Goal: Information Seeking & Learning: Check status

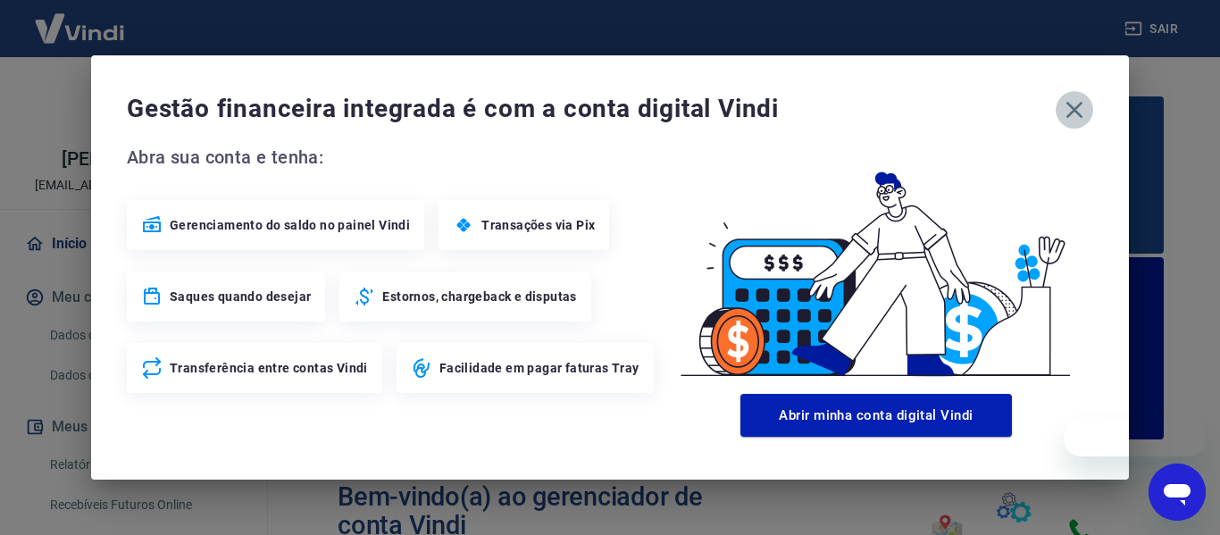
click at [1081, 110] on icon "button" at bounding box center [1074, 110] width 29 height 29
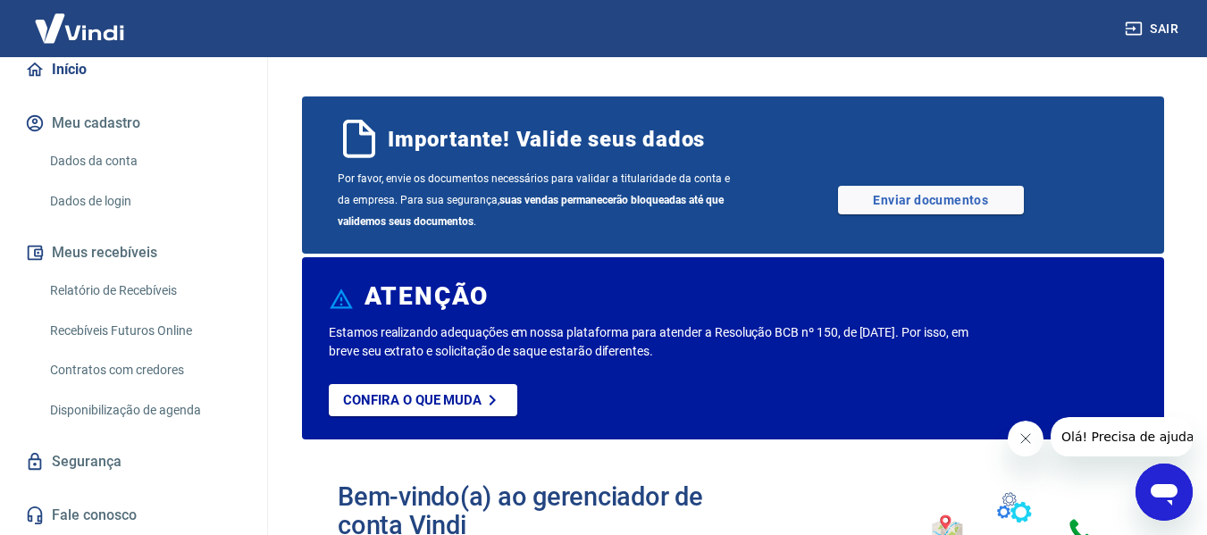
scroll to position [193, 0]
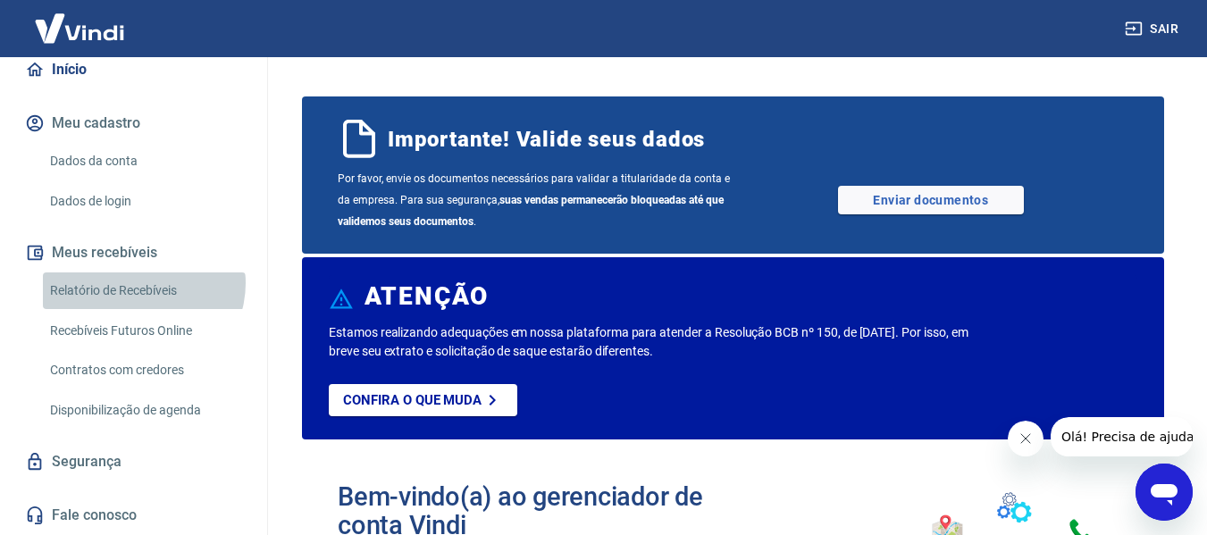
click at [142, 283] on link "Relatório de Recebíveis" at bounding box center [144, 290] width 203 height 37
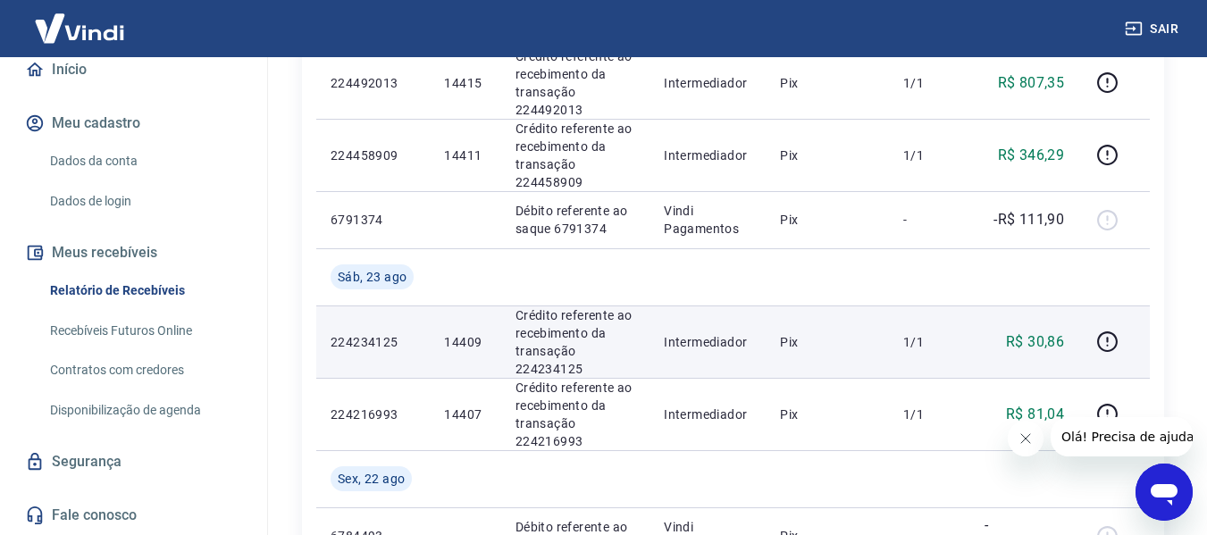
scroll to position [625, 0]
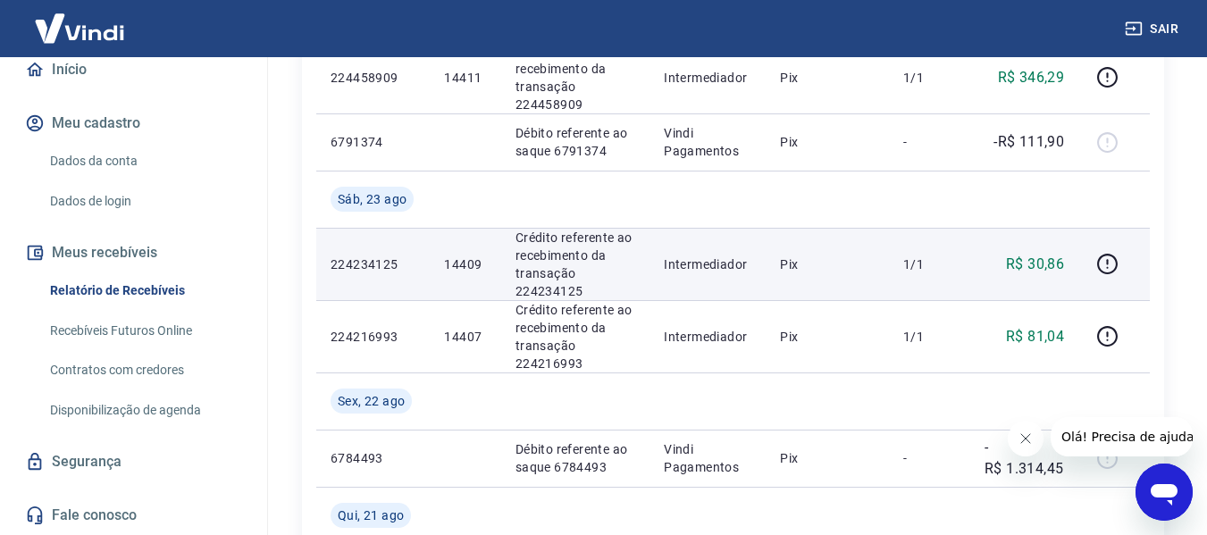
click at [466, 263] on p "14409" at bounding box center [465, 264] width 42 height 18
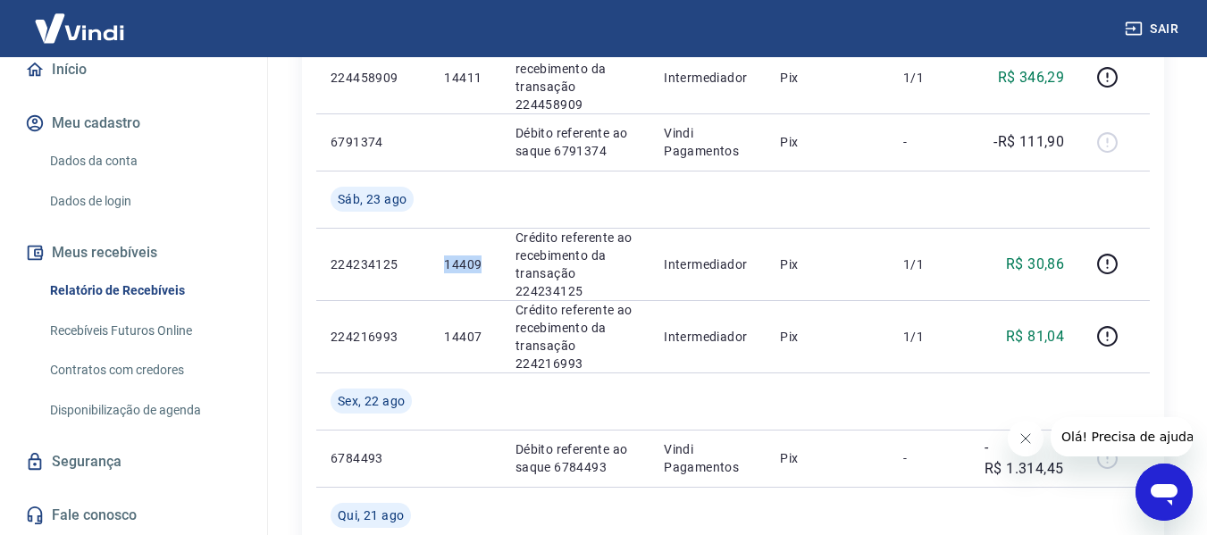
copy p "14409"
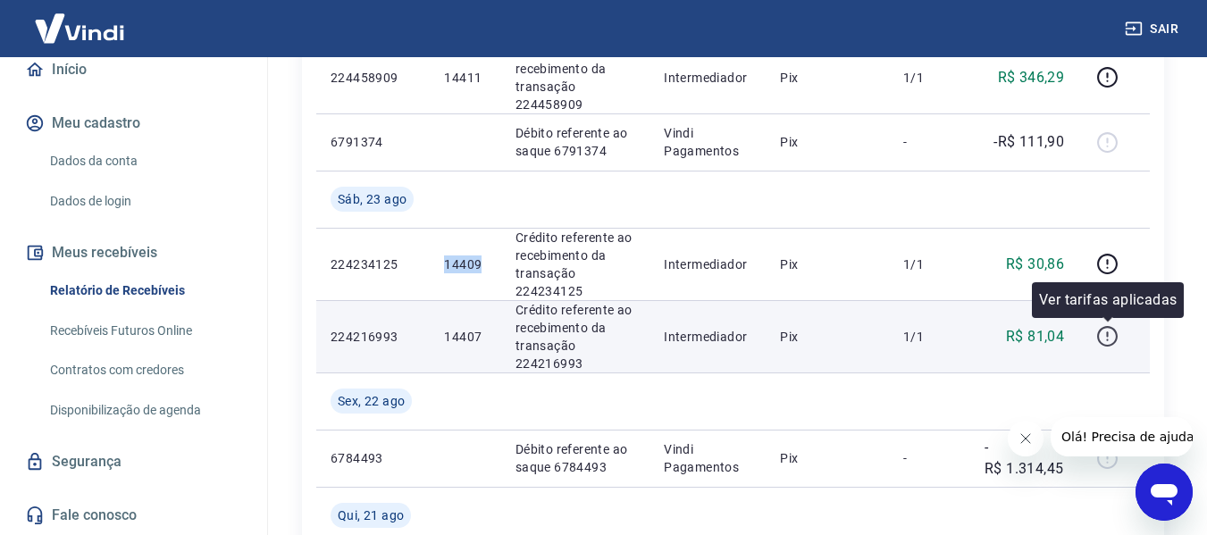
click at [1111, 337] on icon "button" at bounding box center [1107, 336] width 22 height 22
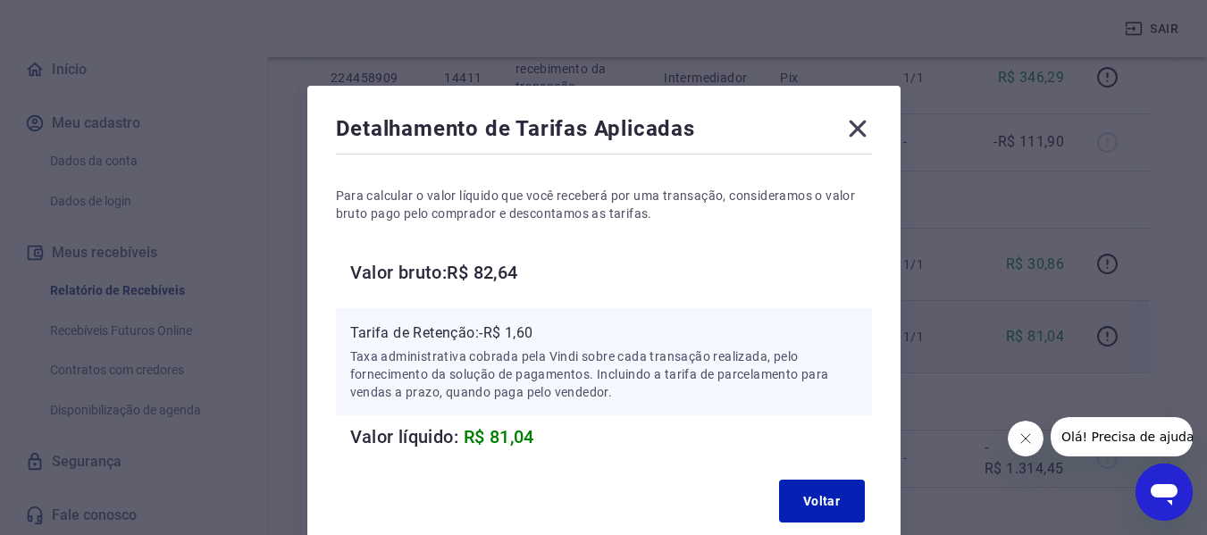
click at [856, 135] on icon at bounding box center [857, 128] width 29 height 29
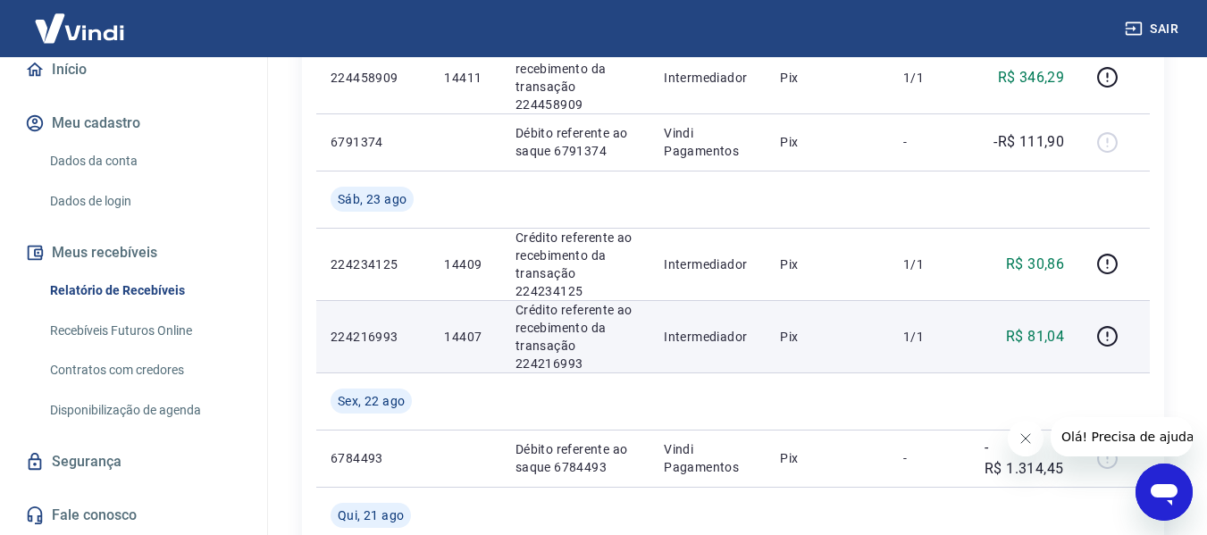
click at [463, 333] on p "14407" at bounding box center [465, 337] width 42 height 18
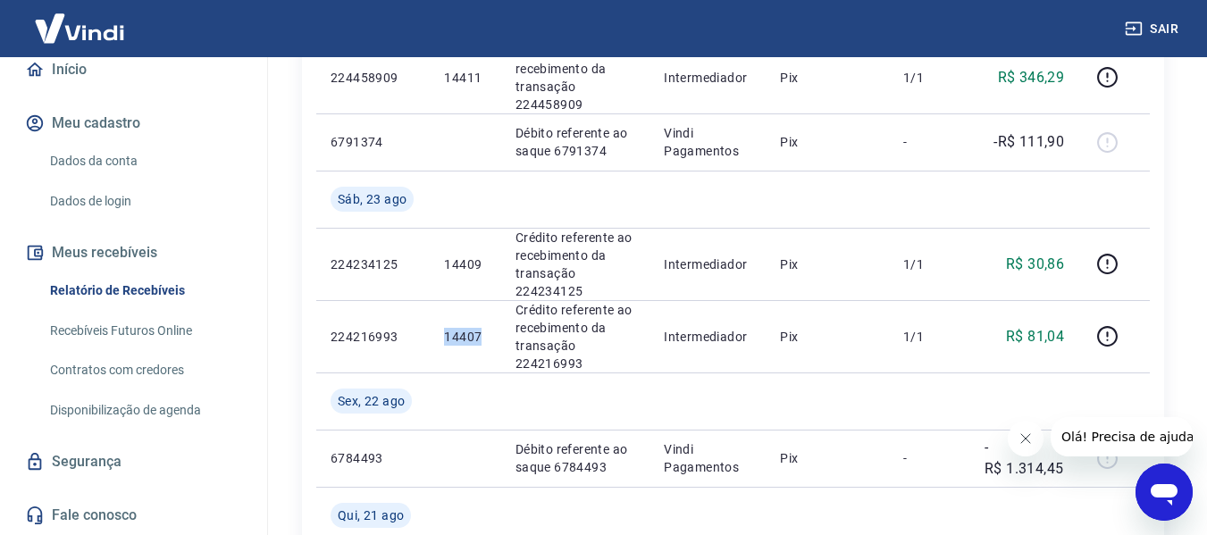
copy p "14407"
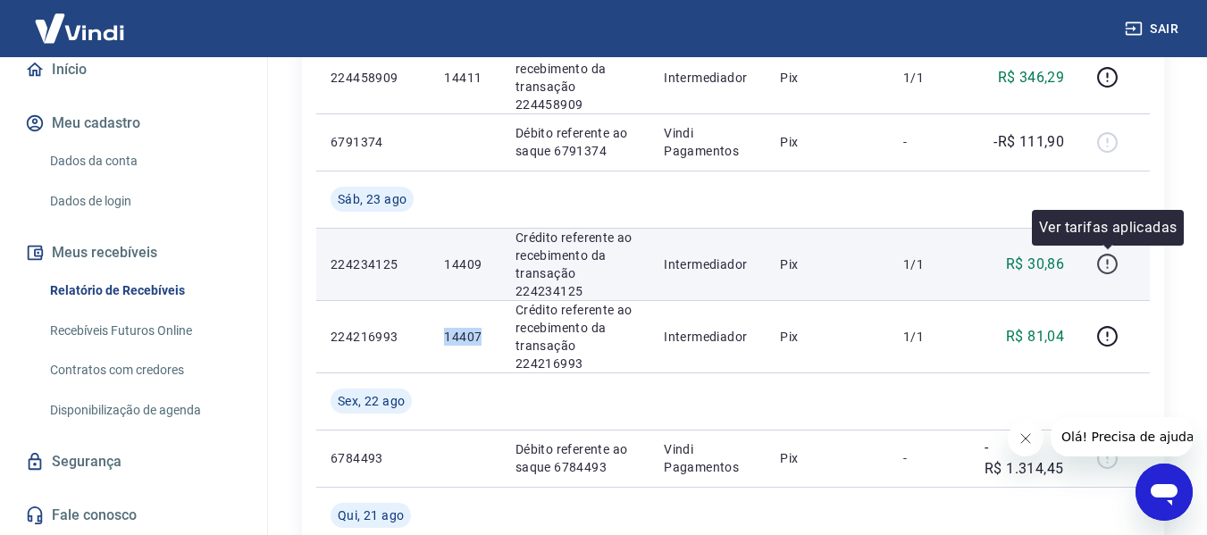
click at [1109, 261] on icon "button" at bounding box center [1107, 264] width 22 height 22
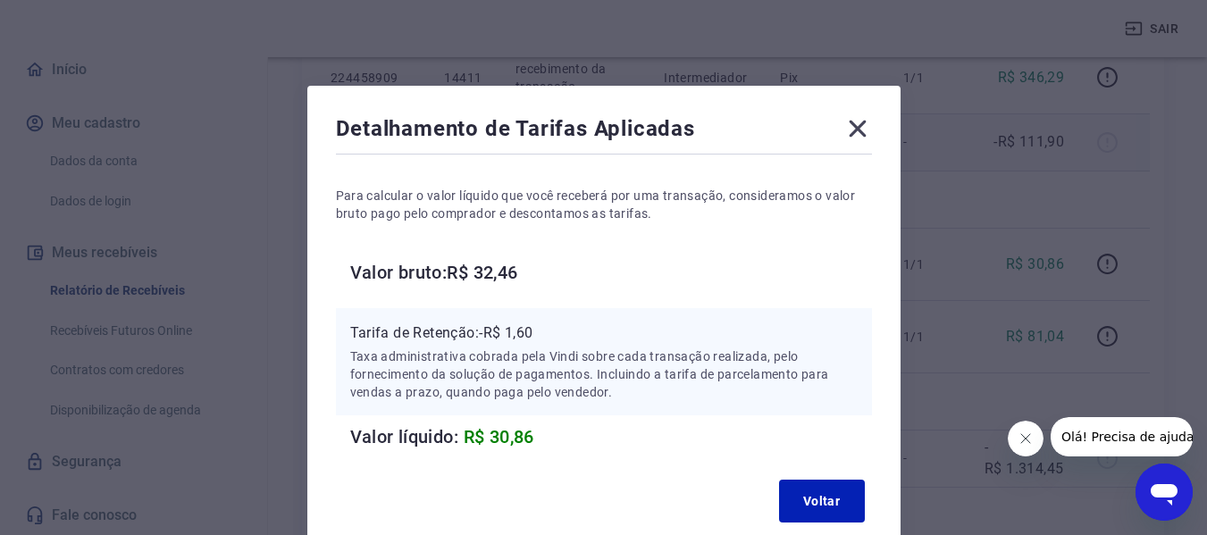
drag, startPoint x: 859, startPoint y: 129, endPoint x: 870, endPoint y: 131, distance: 10.9
click at [862, 129] on icon at bounding box center [857, 128] width 29 height 29
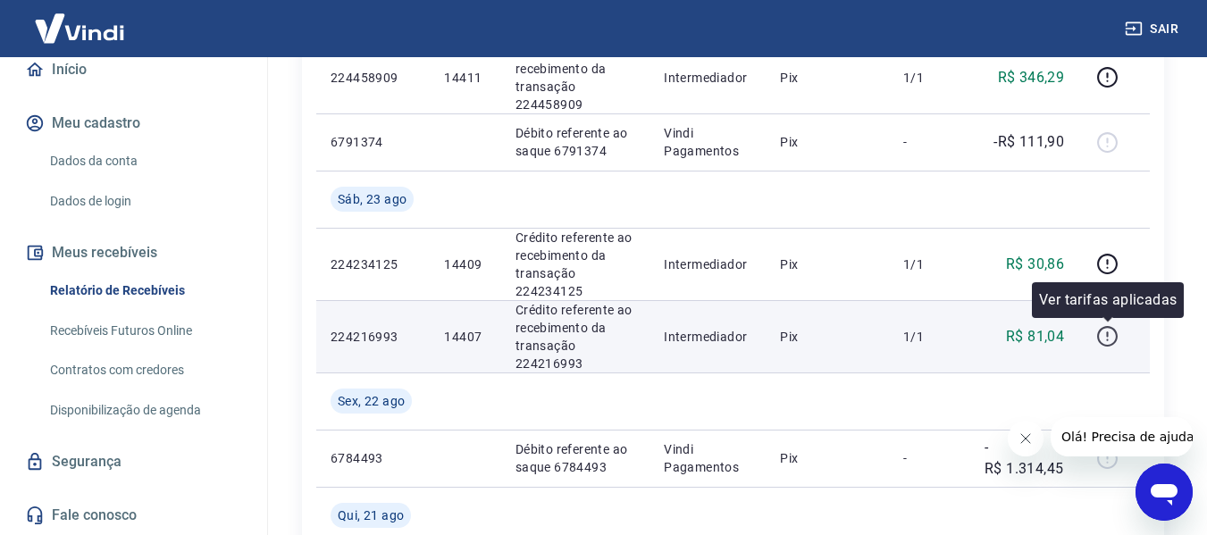
click at [1105, 334] on icon "button" at bounding box center [1107, 336] width 22 height 22
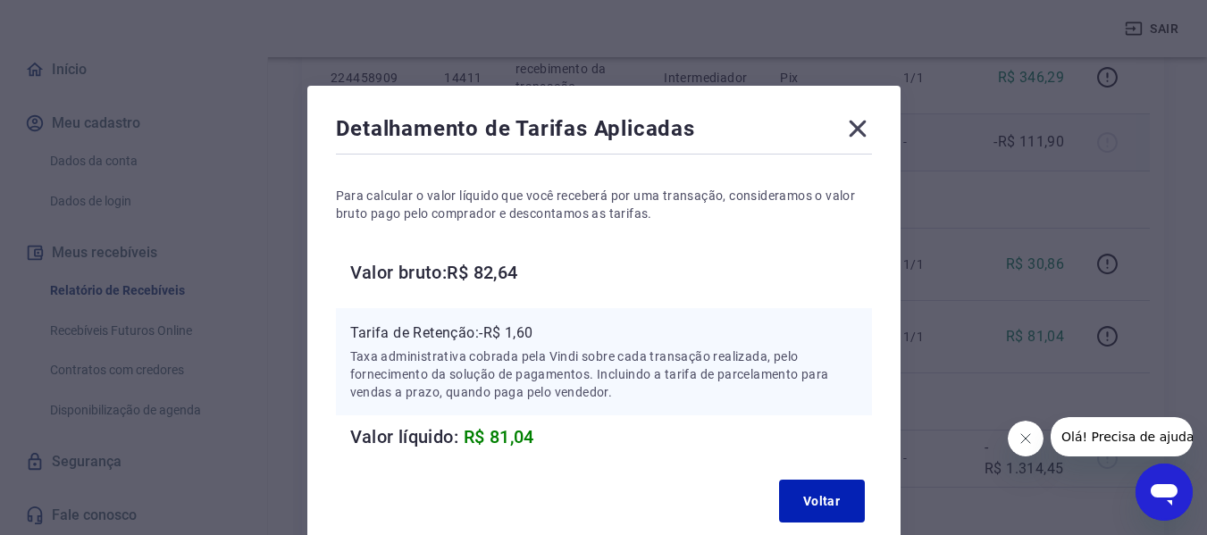
click at [861, 131] on icon at bounding box center [856, 129] width 17 height 17
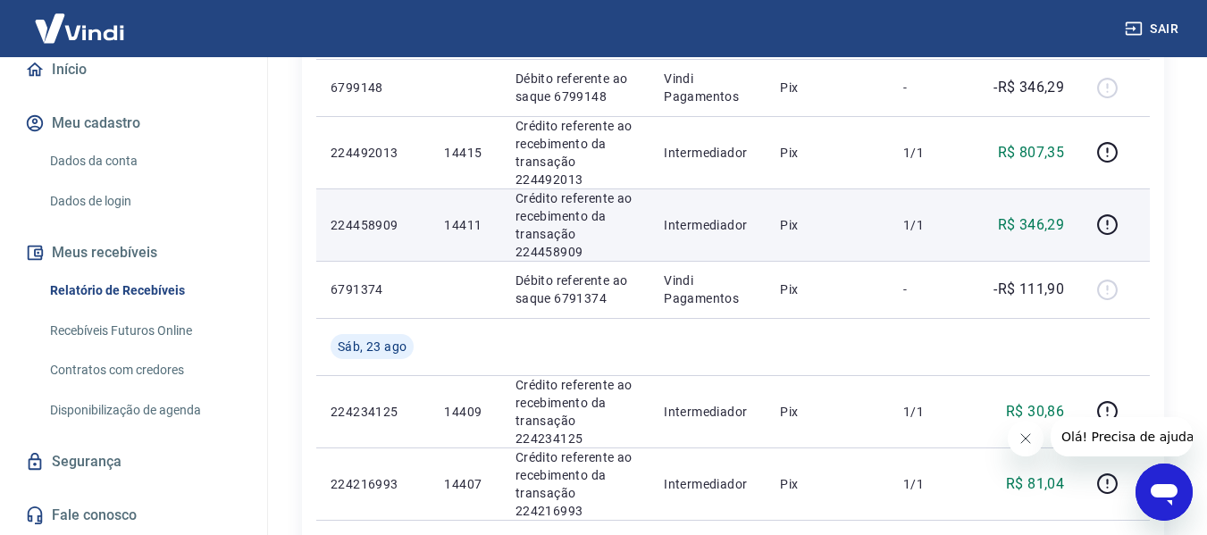
scroll to position [447, 0]
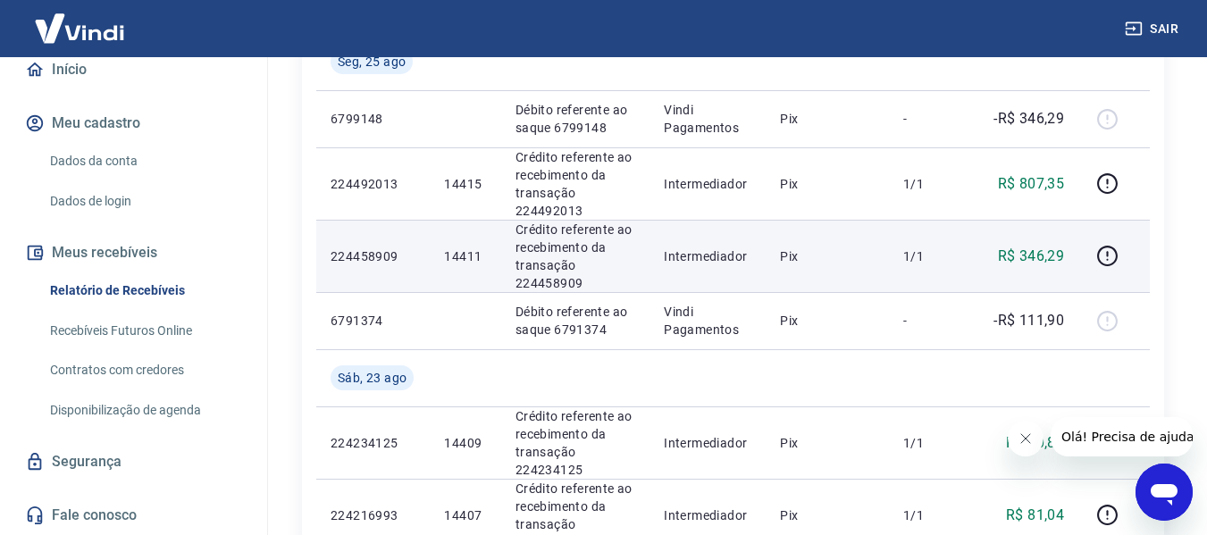
click at [460, 253] on p "14411" at bounding box center [465, 256] width 42 height 18
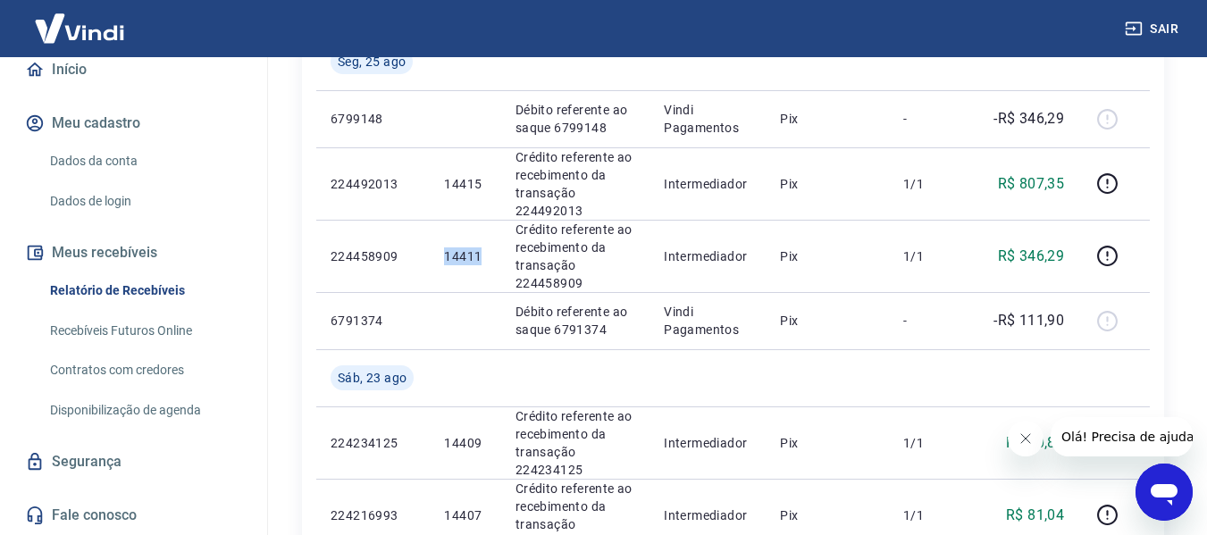
copy p "14411"
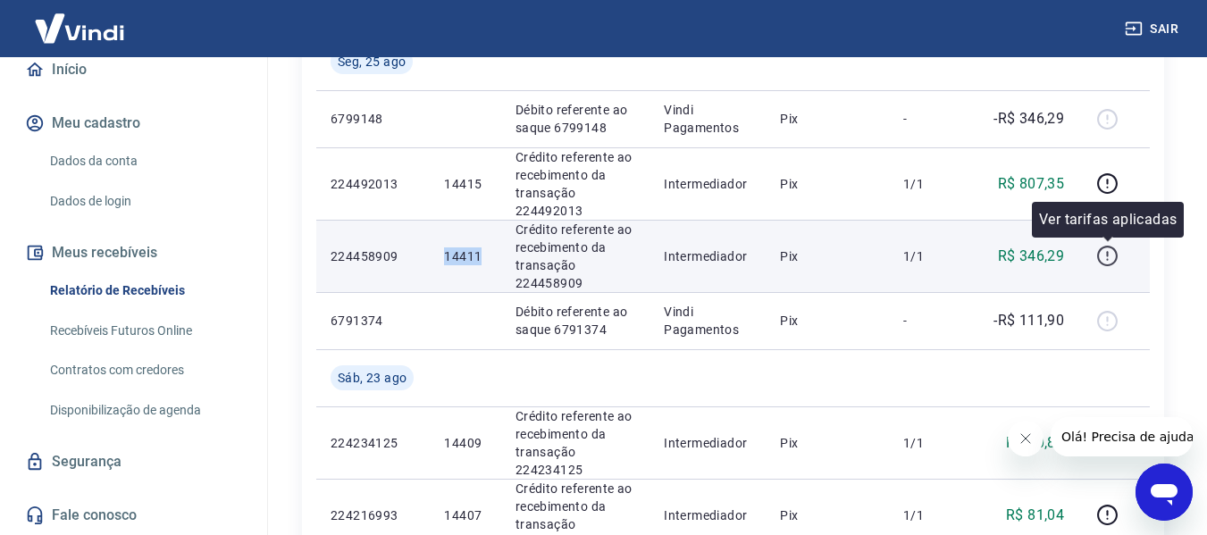
click at [1110, 255] on icon "button" at bounding box center [1107, 256] width 22 height 22
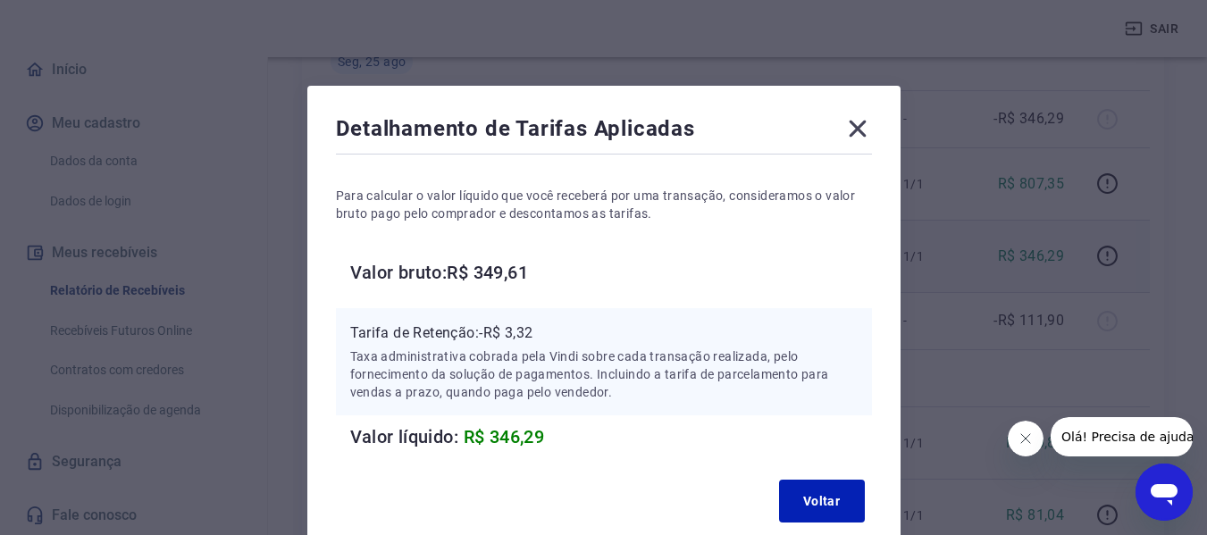
click at [854, 136] on icon at bounding box center [857, 128] width 29 height 29
